Goal: Book appointment/travel/reservation

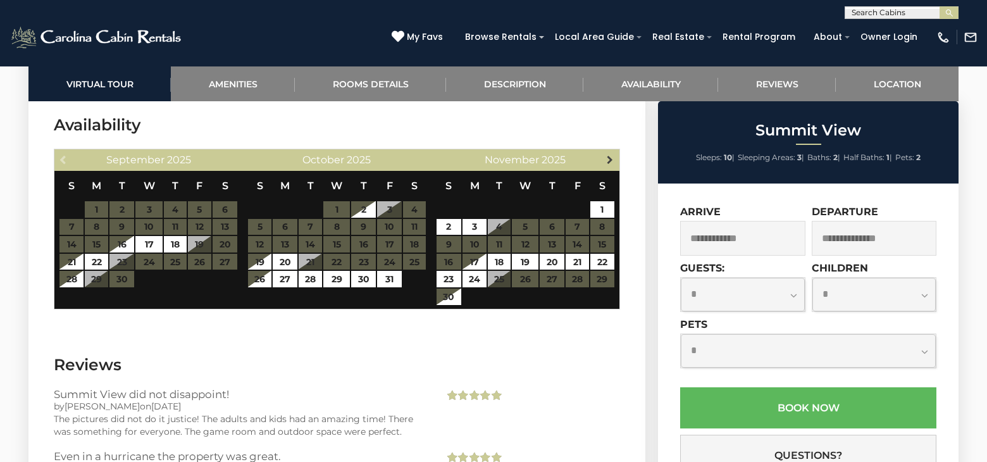
click at [613, 154] on span "Next" at bounding box center [610, 159] width 10 height 10
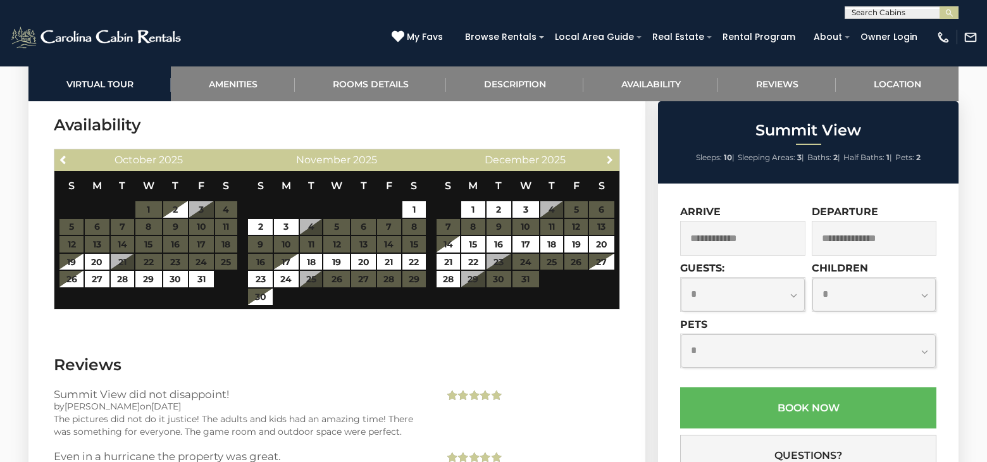
click at [613, 154] on span "Next" at bounding box center [610, 159] width 10 height 10
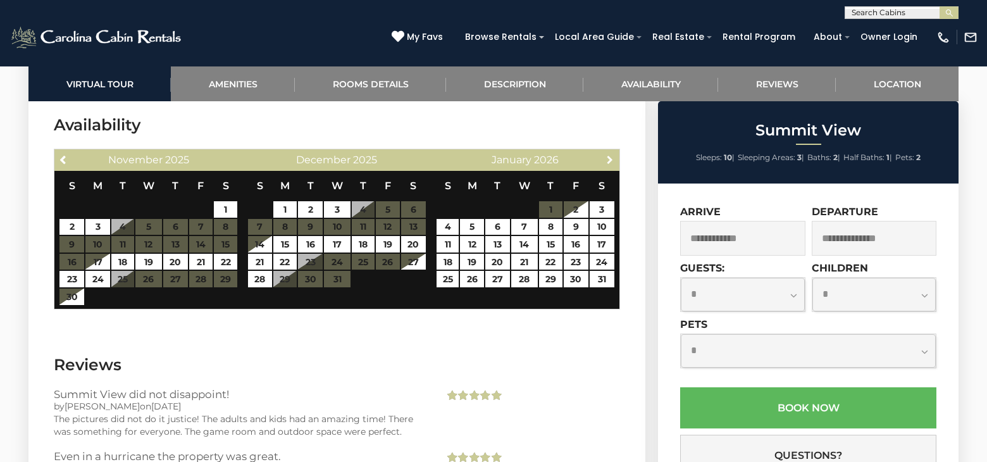
click at [613, 154] on span "Next" at bounding box center [610, 159] width 10 height 10
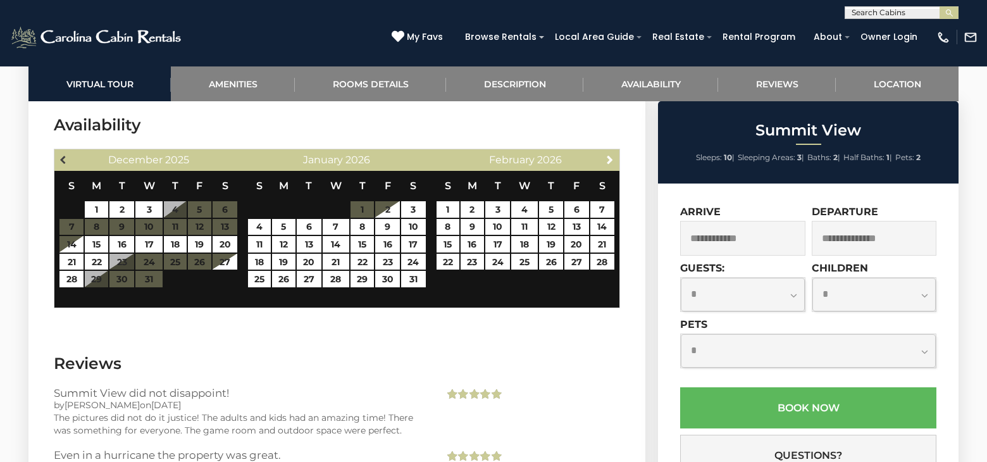
click at [68, 154] on span "Previous" at bounding box center [64, 159] width 10 height 10
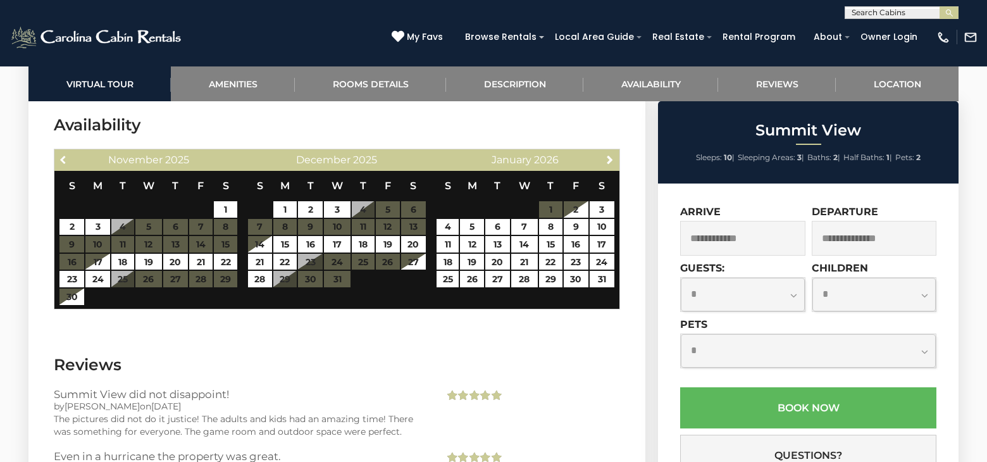
click at [68, 154] on span "Previous" at bounding box center [64, 159] width 10 height 10
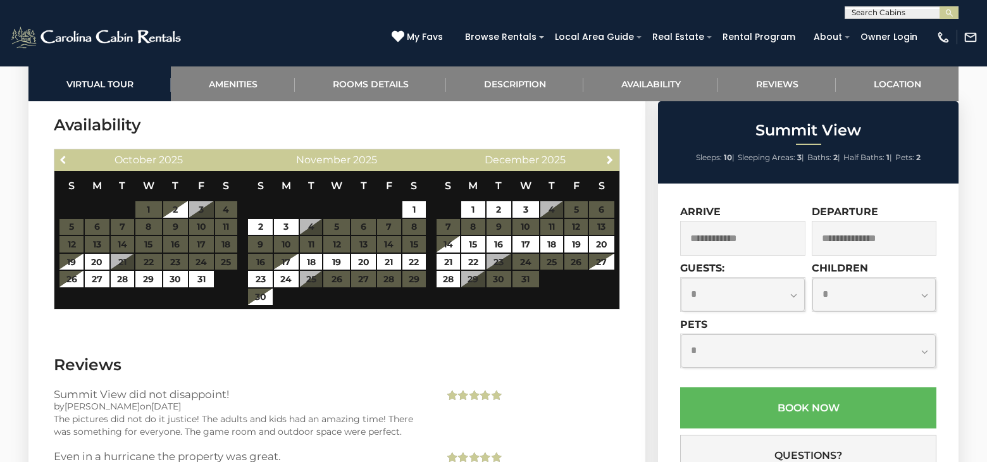
click at [68, 154] on span "Previous" at bounding box center [64, 159] width 10 height 10
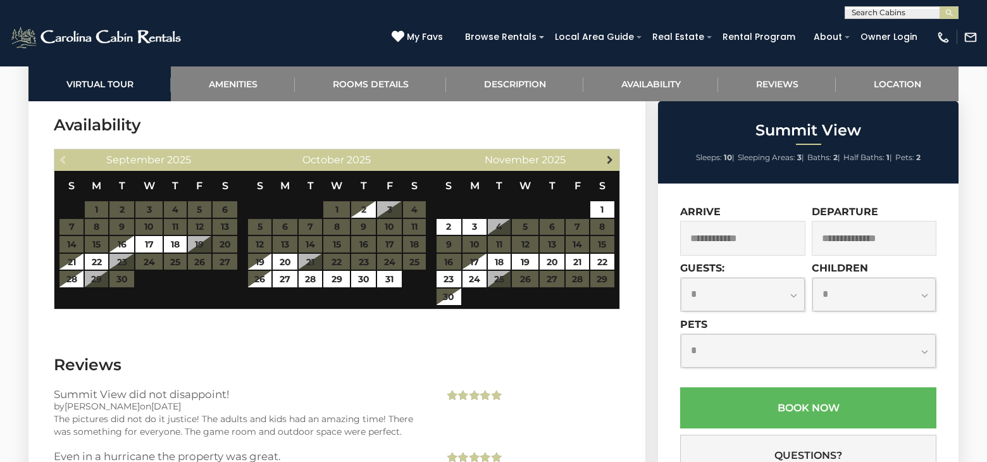
click at [606, 154] on span "Next" at bounding box center [610, 159] width 10 height 10
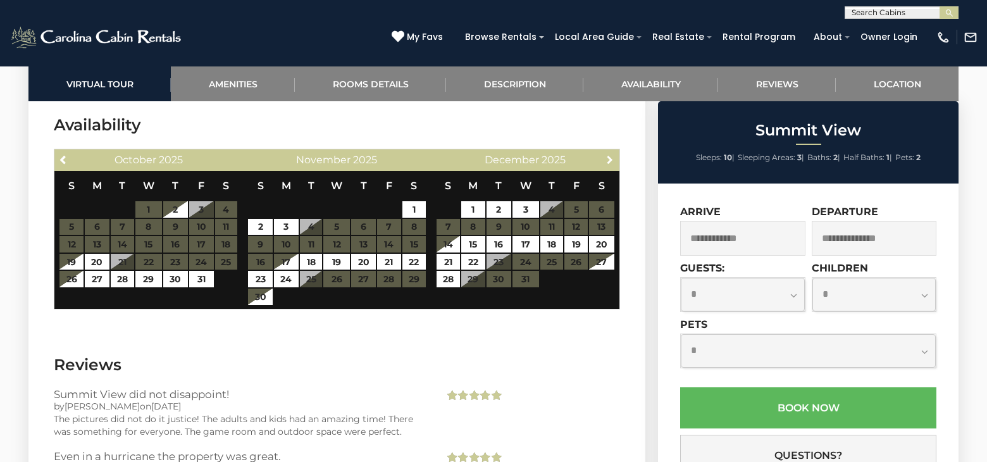
click at [606, 154] on span "Next" at bounding box center [610, 159] width 10 height 10
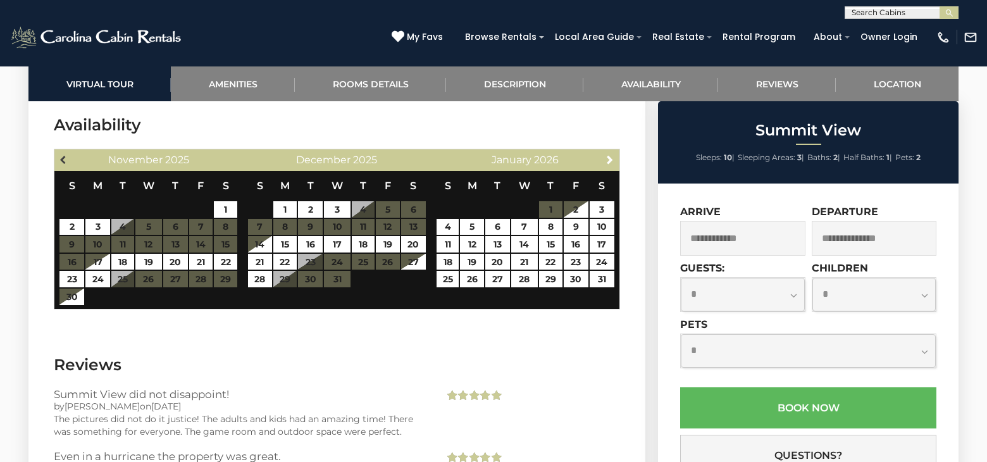
click at [66, 154] on span "Previous" at bounding box center [64, 159] width 10 height 10
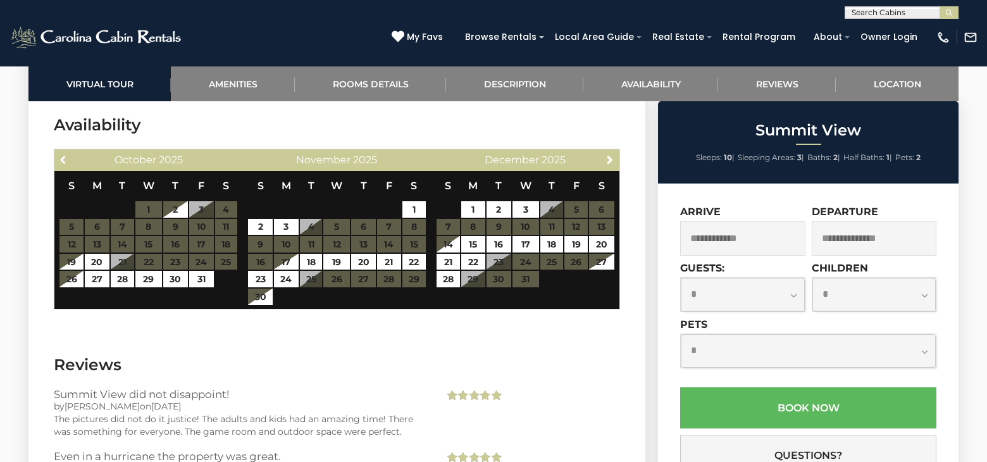
click at [66, 154] on span "Previous" at bounding box center [64, 159] width 10 height 10
